Goal: Information Seeking & Learning: Find specific page/section

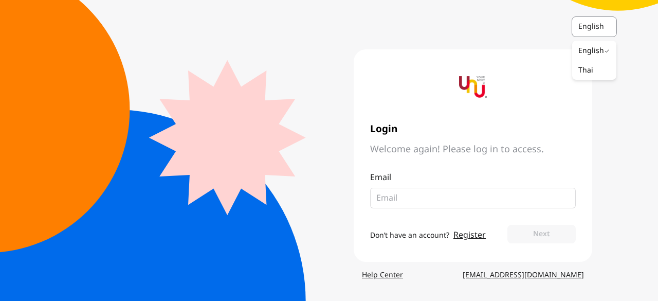
click at [603, 29] on div "English" at bounding box center [594, 27] width 44 height 20
click at [592, 70] on div "Thai" at bounding box center [594, 70] width 44 height 19
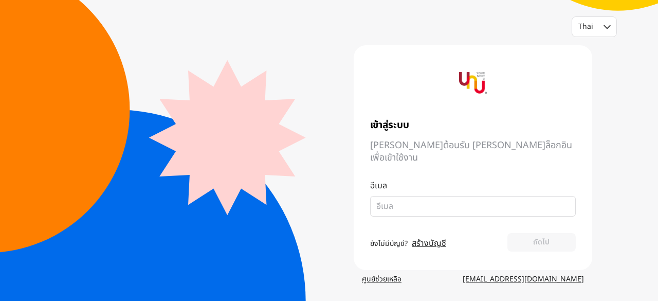
click at [375, 276] on link "ศูนย์ช่วยเหลือ" at bounding box center [382, 279] width 56 height 19
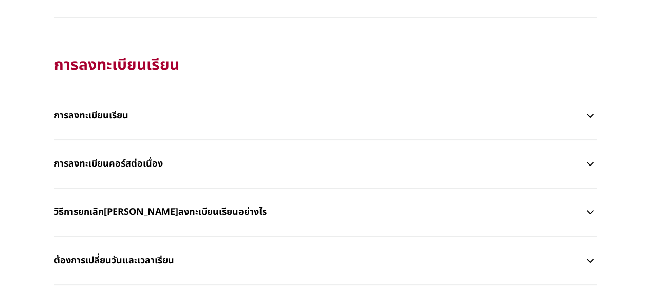
scroll to position [967, 0]
